Goal: Task Accomplishment & Management: Manage account settings

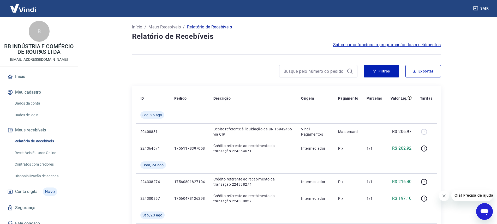
click at [23, 81] on link "Início" at bounding box center [39, 76] width 66 height 11
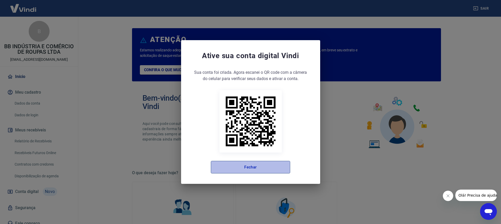
click at [214, 164] on button "Fechar" at bounding box center [250, 167] width 79 height 13
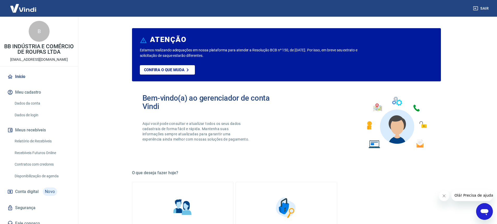
scroll to position [11, 0]
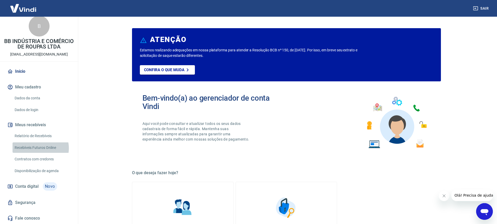
click at [39, 148] on link "Recebíveis Futuros Online" at bounding box center [42, 148] width 59 height 11
